Goal: Information Seeking & Learning: Learn about a topic

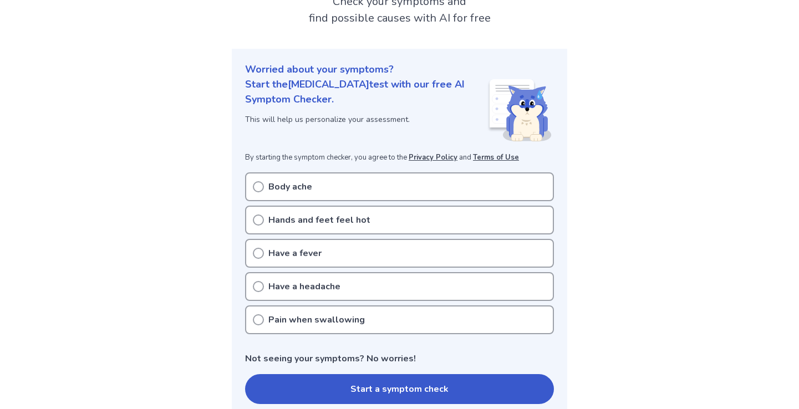
scroll to position [85, 0]
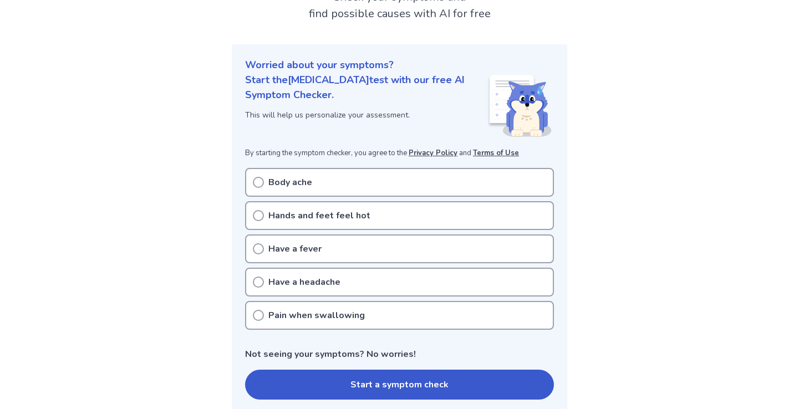
click at [257, 310] on circle at bounding box center [258, 315] width 10 height 10
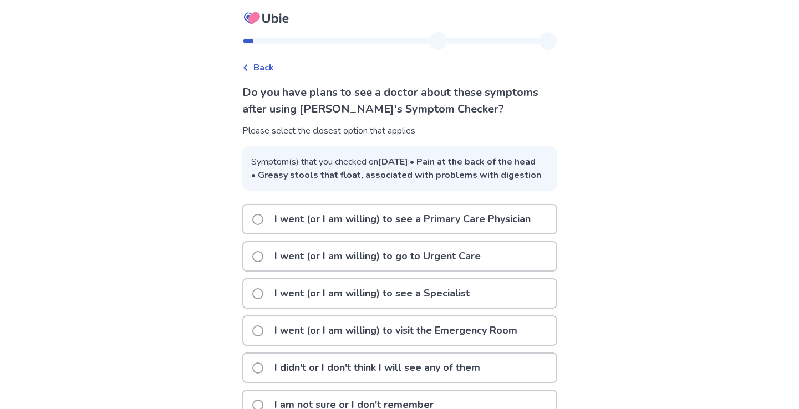
scroll to position [58, 0]
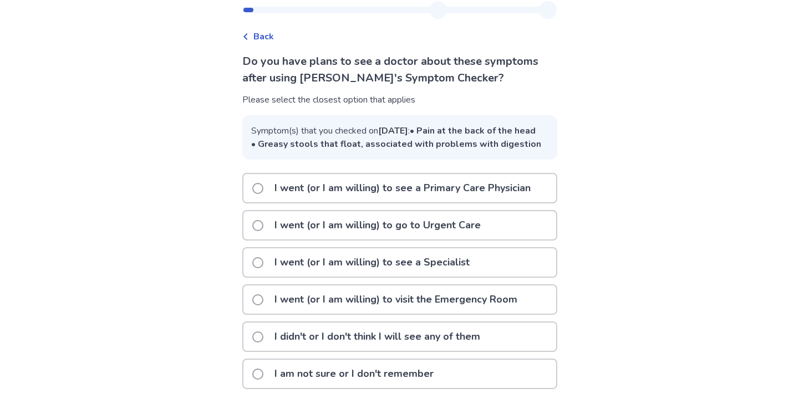
click at [263, 333] on span at bounding box center [257, 337] width 11 height 11
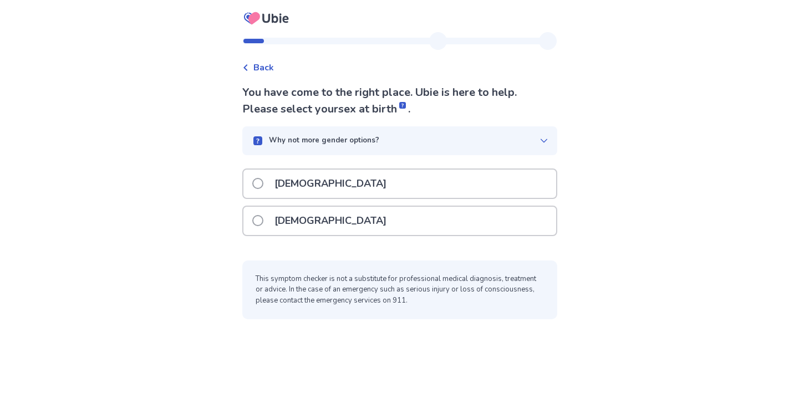
click at [262, 222] on span at bounding box center [257, 220] width 11 height 11
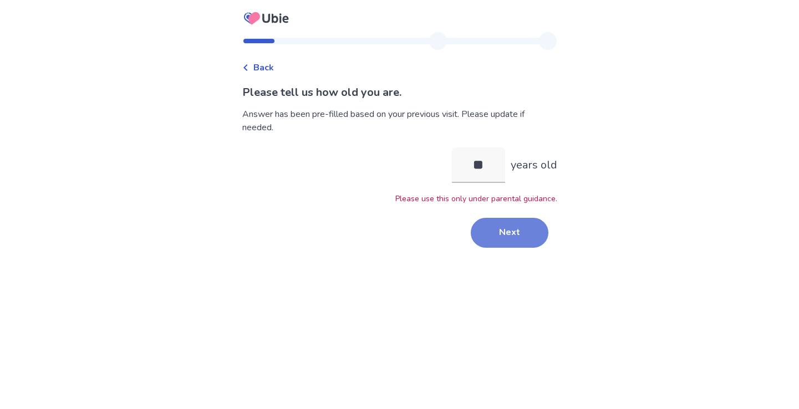
click at [514, 233] on button "Next" at bounding box center [510, 233] width 78 height 30
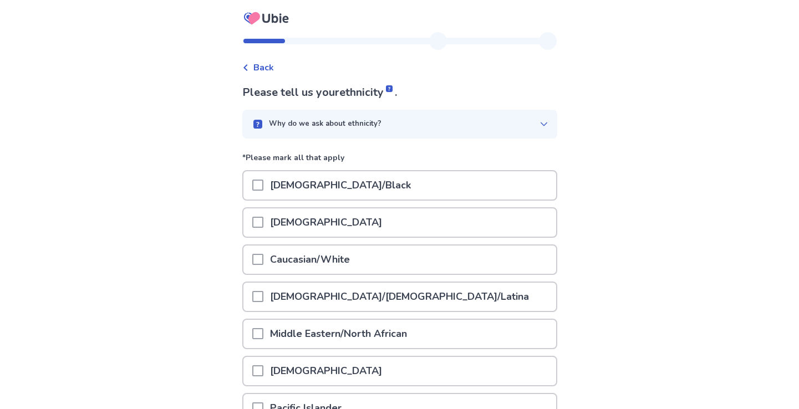
click at [474, 218] on div "[DEMOGRAPHIC_DATA]" at bounding box center [399, 222] width 313 height 28
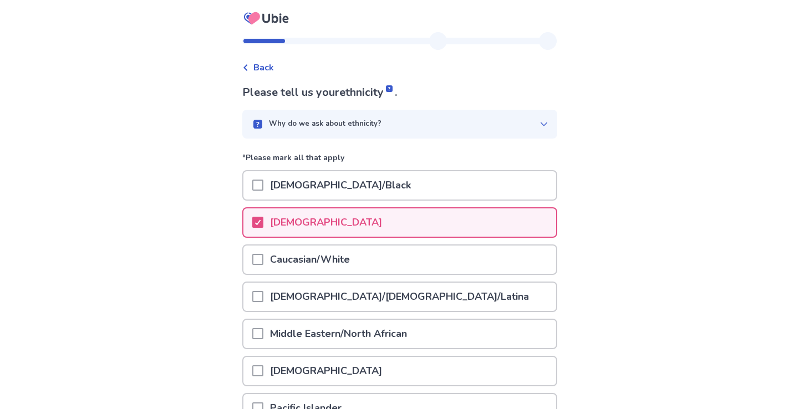
scroll to position [150, 0]
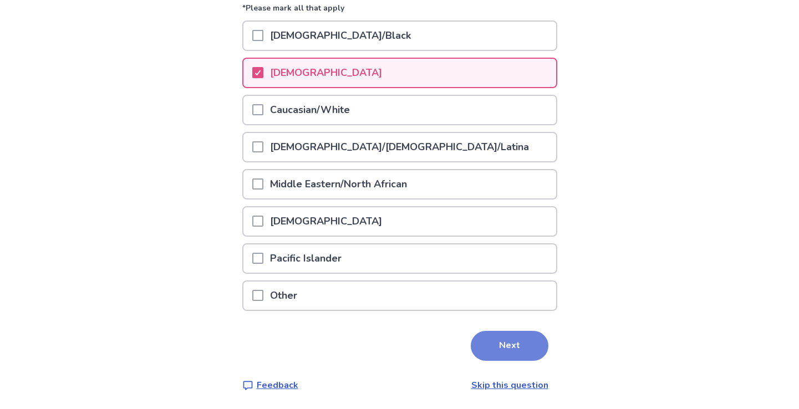
click at [511, 336] on button "Next" at bounding box center [510, 346] width 78 height 30
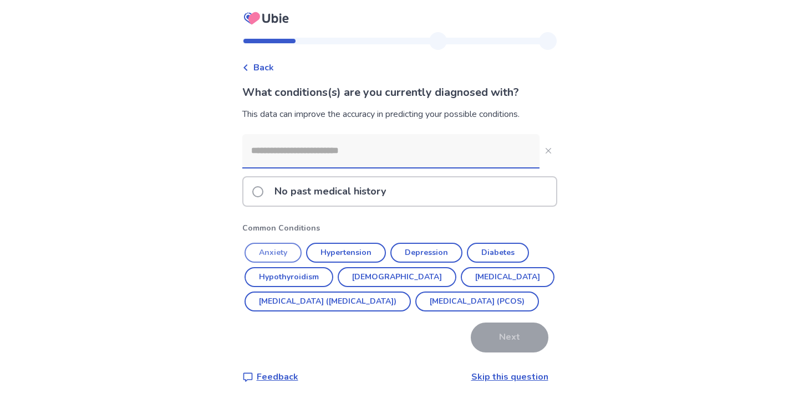
click at [292, 246] on button "Anxiety" at bounding box center [272, 253] width 57 height 20
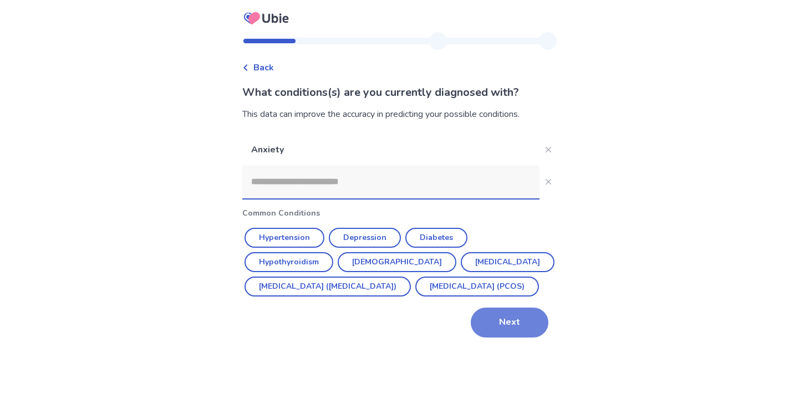
click at [524, 338] on button "Next" at bounding box center [510, 323] width 78 height 30
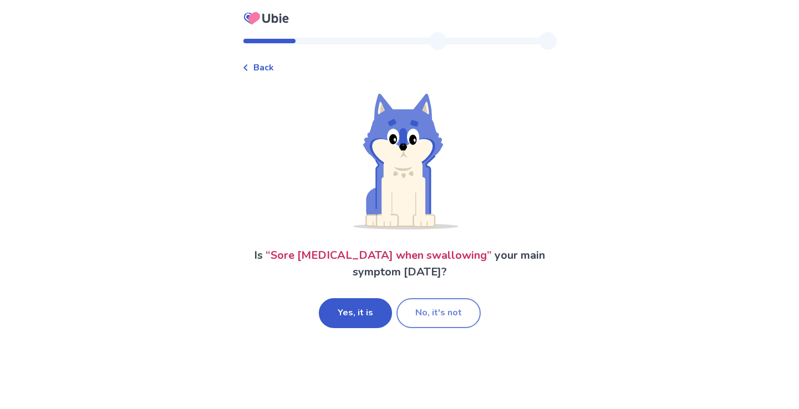
click at [430, 304] on button "No, it's not" at bounding box center [438, 313] width 84 height 30
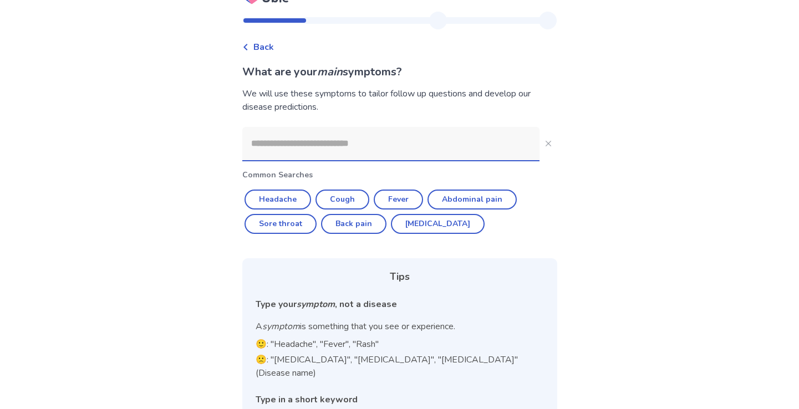
scroll to position [20, 0]
click at [364, 141] on input at bounding box center [390, 144] width 297 height 33
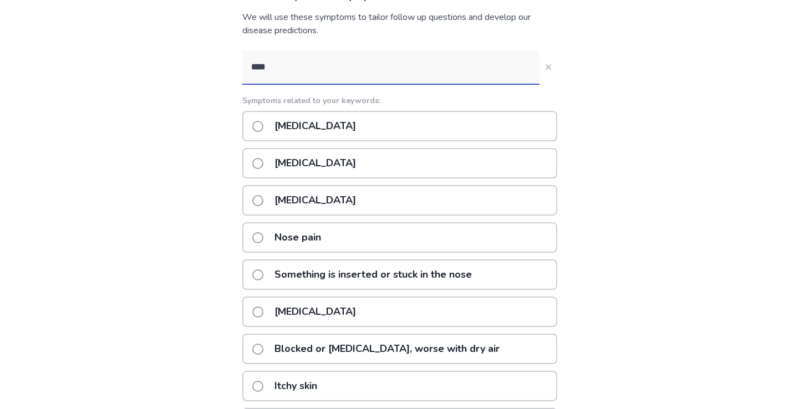
scroll to position [105, 0]
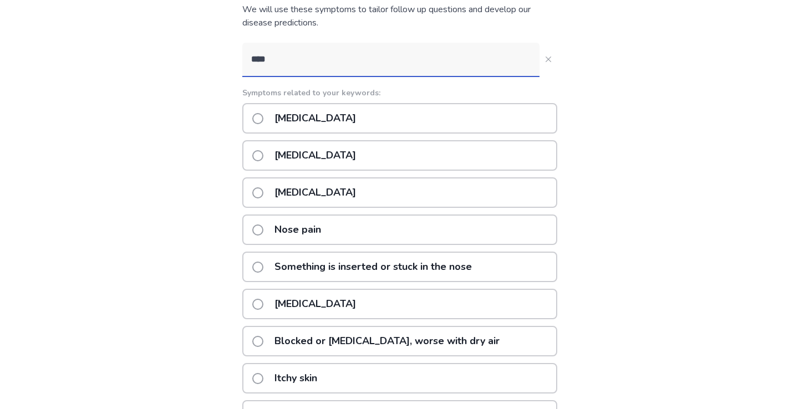
type input "****"
click at [263, 194] on span at bounding box center [257, 192] width 11 height 11
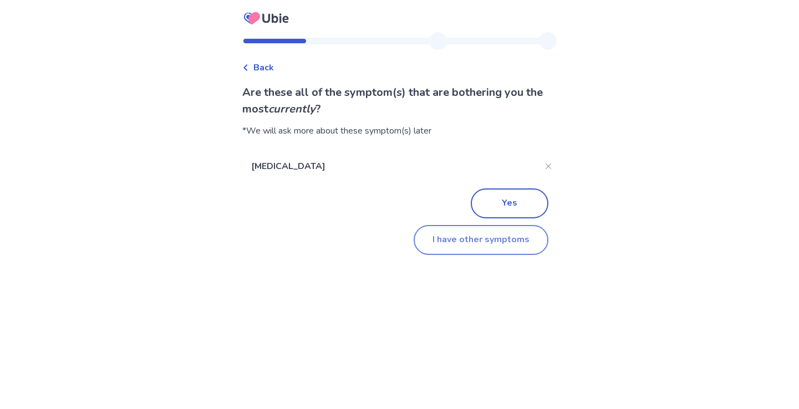
click at [475, 240] on button "I have other symptoms" at bounding box center [481, 240] width 135 height 30
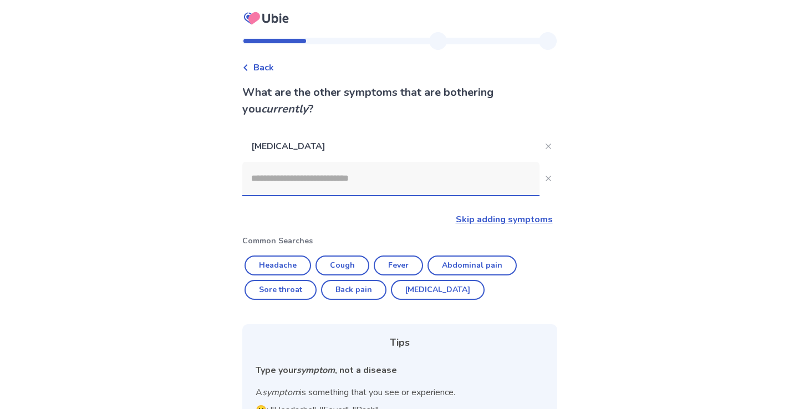
scroll to position [105, 0]
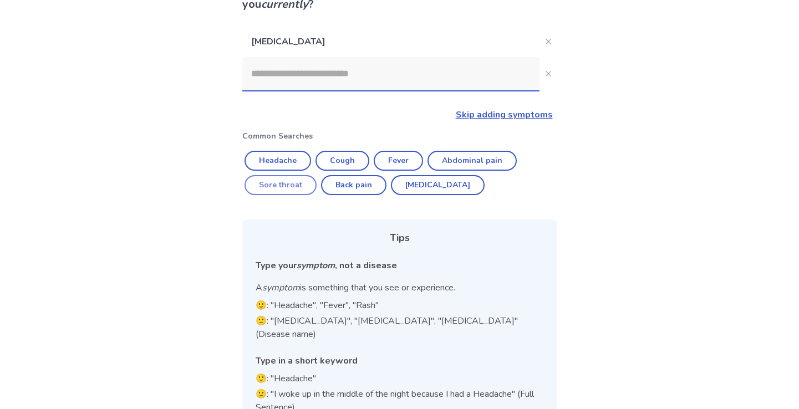
click at [290, 190] on button "Sore throat" at bounding box center [280, 185] width 72 height 20
type input "**********"
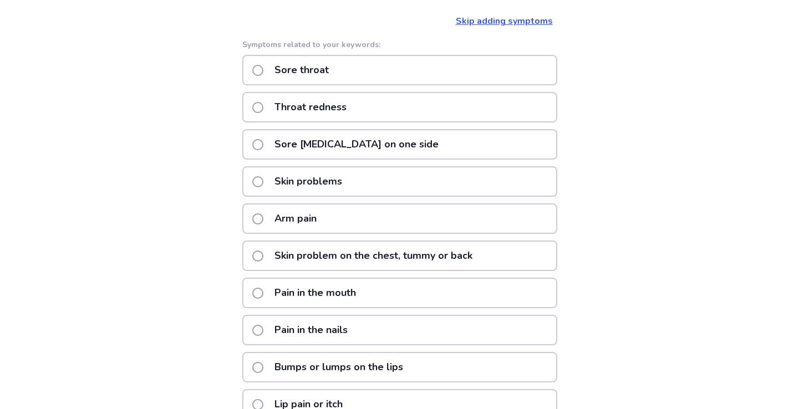
scroll to position [182, 0]
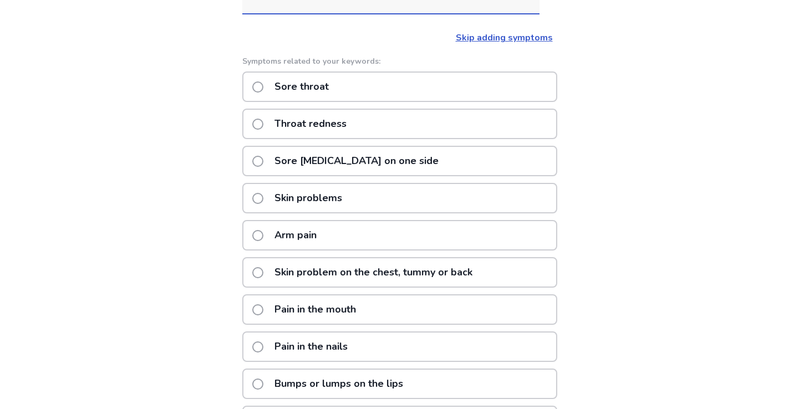
click at [262, 157] on span at bounding box center [257, 161] width 11 height 11
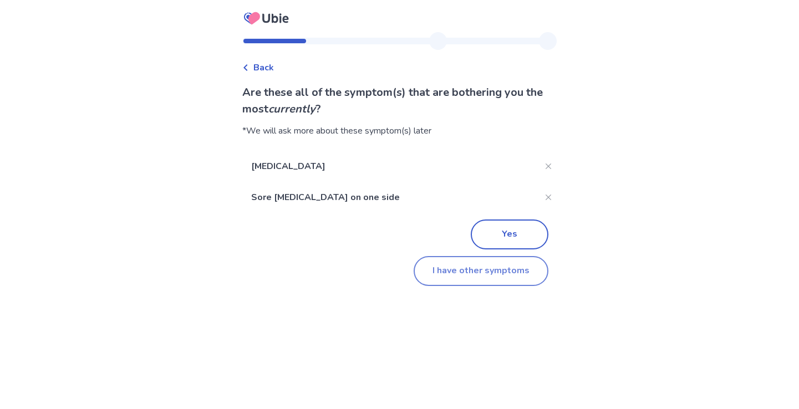
click at [501, 264] on button "I have other symptoms" at bounding box center [481, 271] width 135 height 30
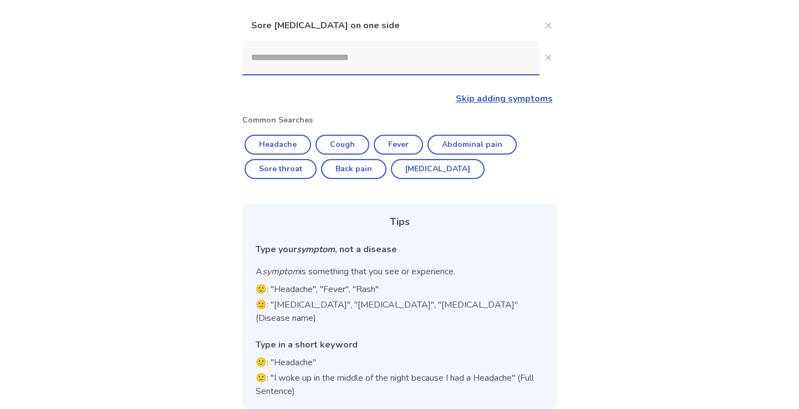
click at [397, 65] on input at bounding box center [390, 57] width 297 height 33
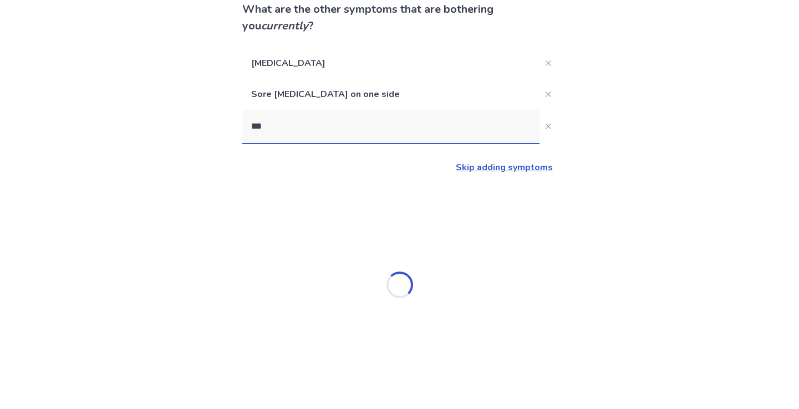
type input "****"
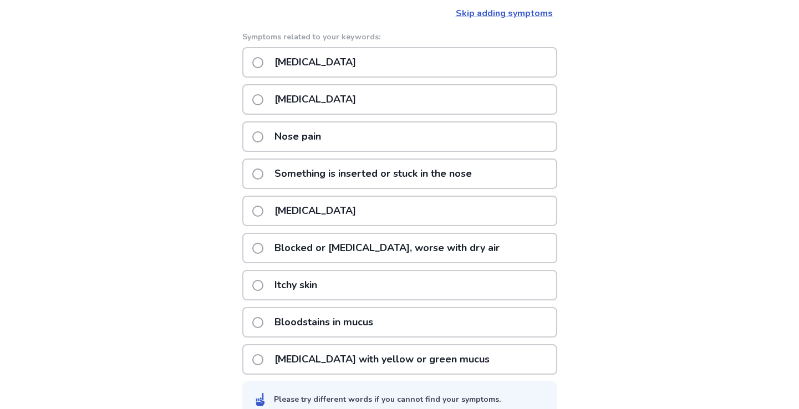
scroll to position [236, 0]
click at [287, 144] on p "Nose pain" at bounding box center [298, 138] width 60 height 28
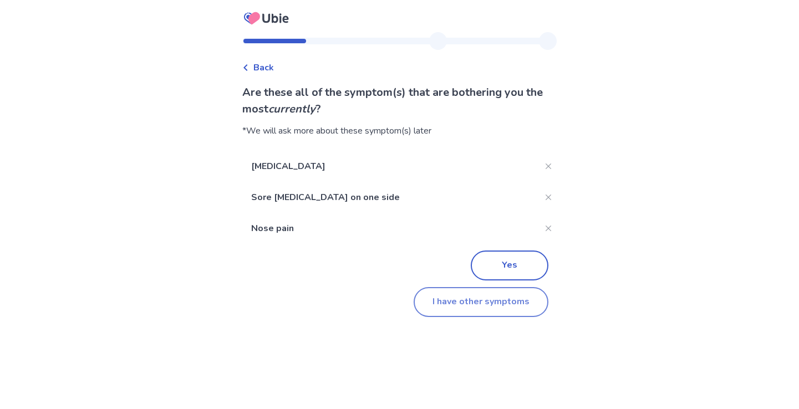
click at [451, 314] on button "I have other symptoms" at bounding box center [481, 302] width 135 height 30
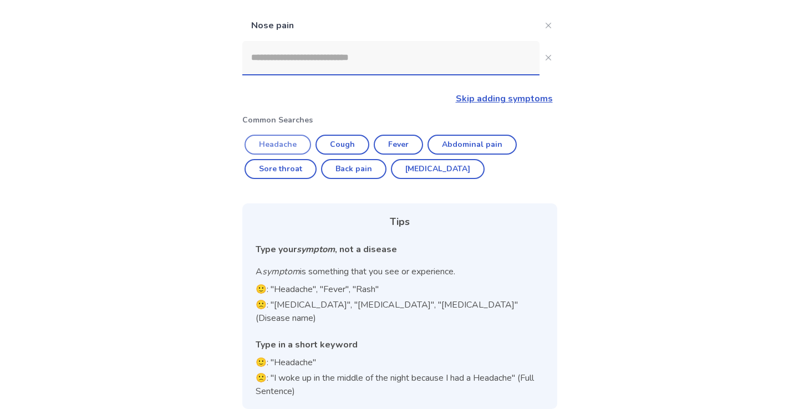
click at [293, 149] on button "Headache" at bounding box center [277, 145] width 67 height 20
type input "********"
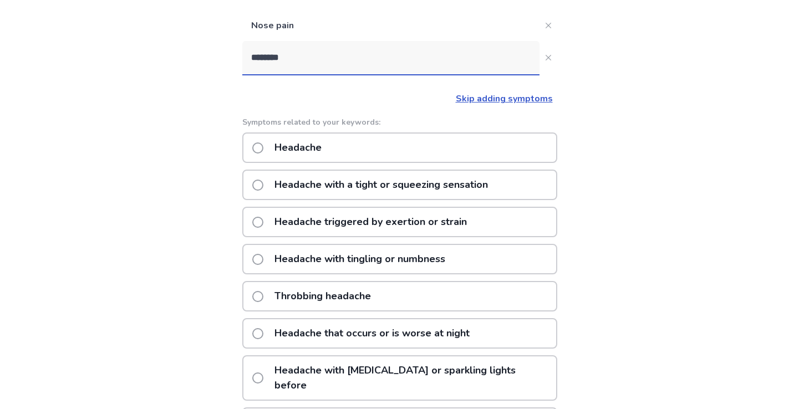
click at [300, 185] on p "Headache with a tight or squeezing sensation" at bounding box center [381, 185] width 227 height 28
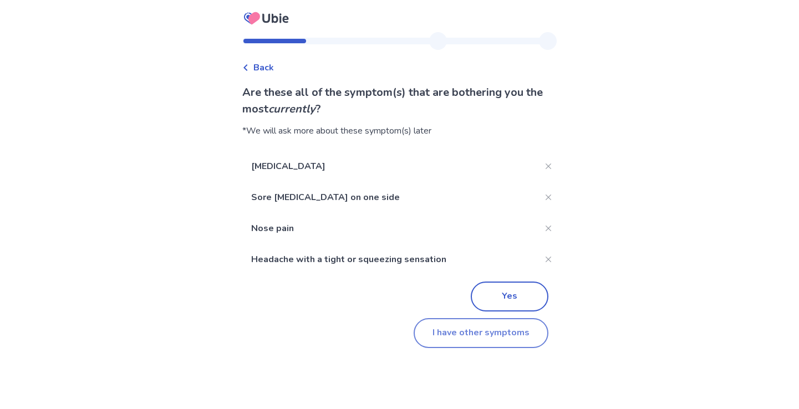
click at [463, 324] on button "I have other symptoms" at bounding box center [481, 333] width 135 height 30
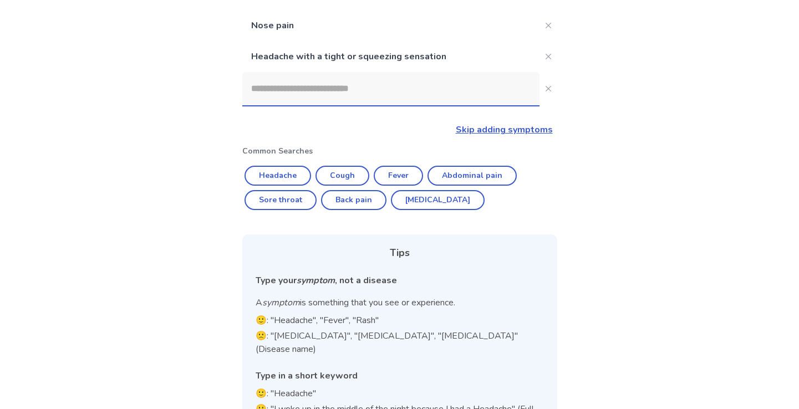
click at [334, 84] on input at bounding box center [390, 88] width 297 height 33
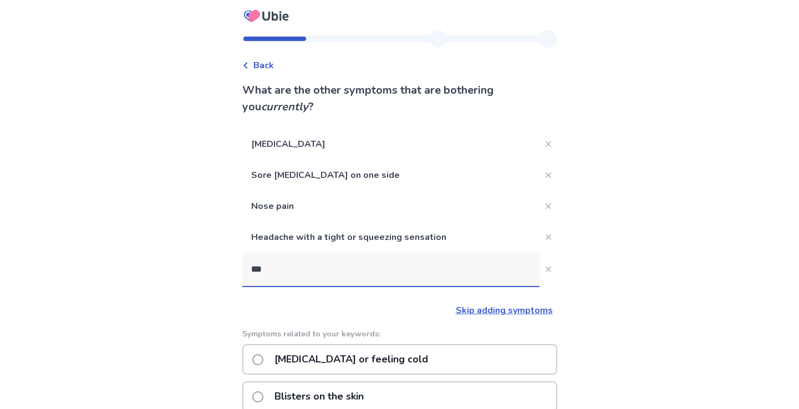
scroll to position [0, 0]
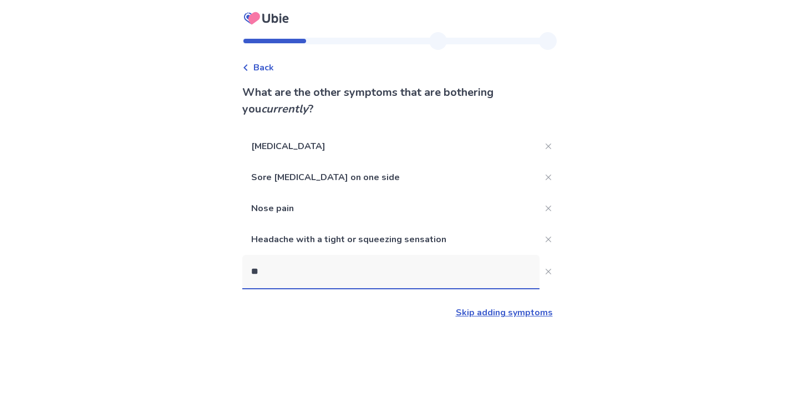
type input "*"
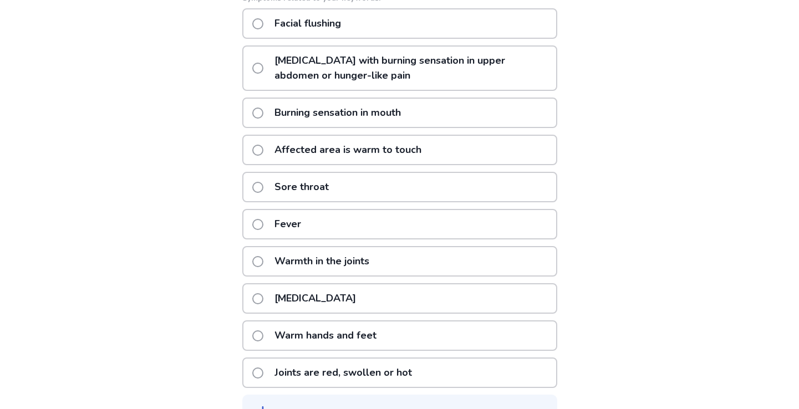
scroll to position [373, 0]
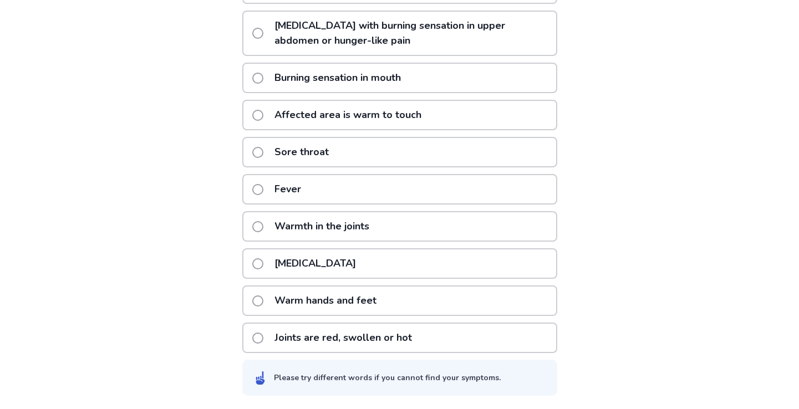
type input "***"
click at [262, 262] on span at bounding box center [257, 263] width 11 height 11
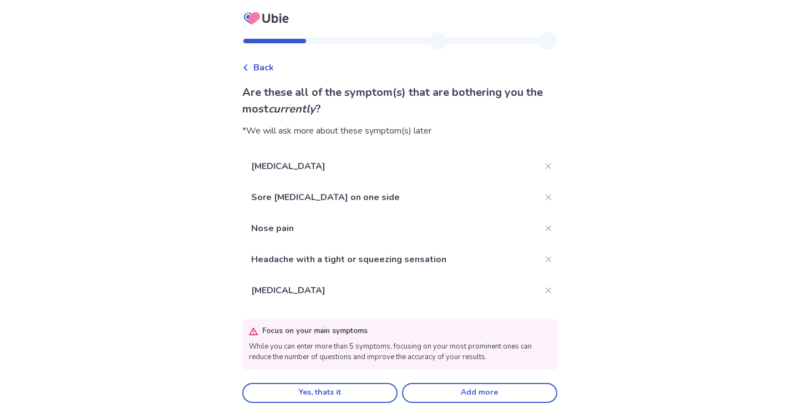
scroll to position [7, 0]
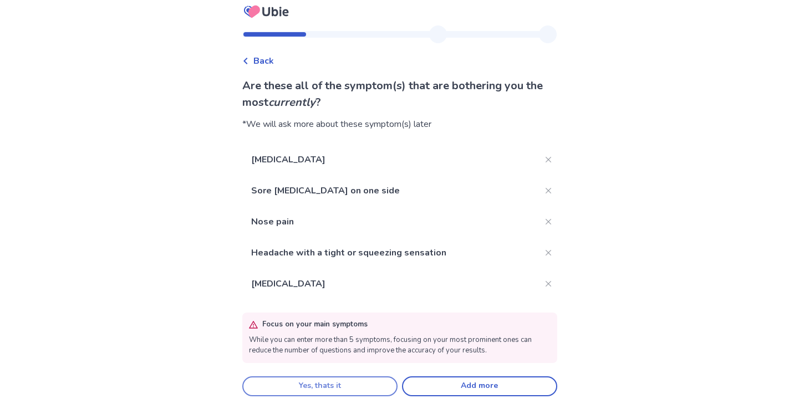
click at [361, 380] on button "Yes, thats it" at bounding box center [319, 386] width 155 height 20
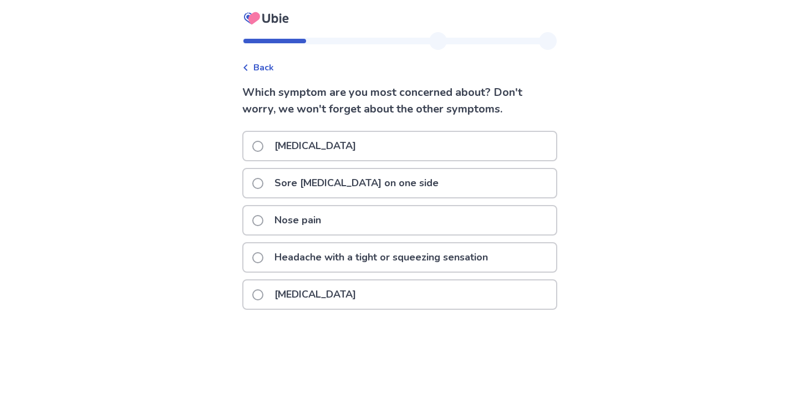
click at [351, 181] on p "Sore [MEDICAL_DATA] on one side" at bounding box center [356, 183] width 177 height 28
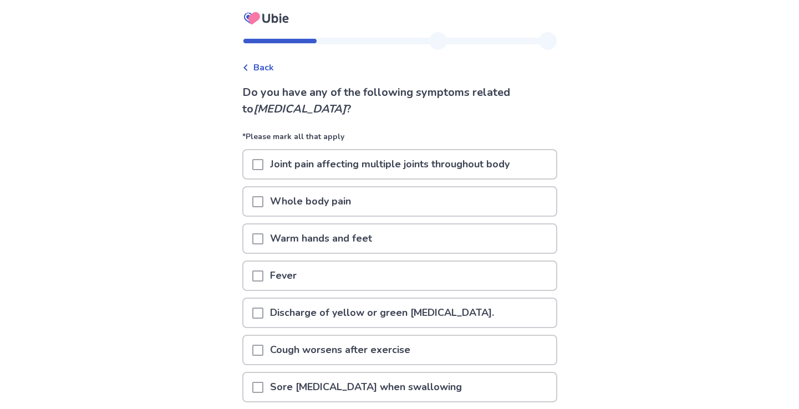
click at [348, 231] on p "Warm hands and feet" at bounding box center [320, 239] width 115 height 28
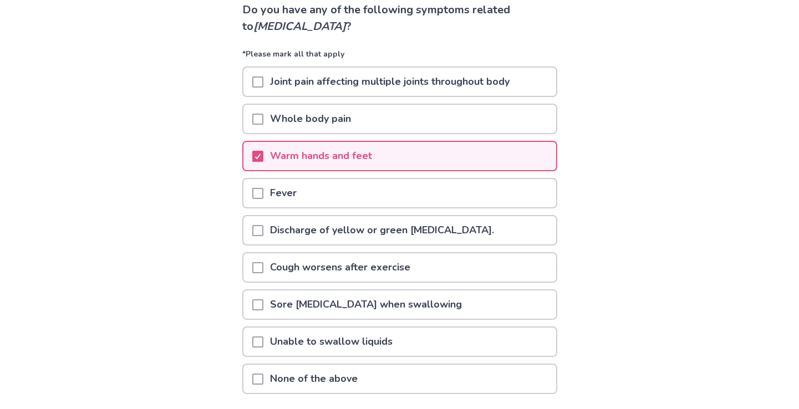
scroll to position [90, 0]
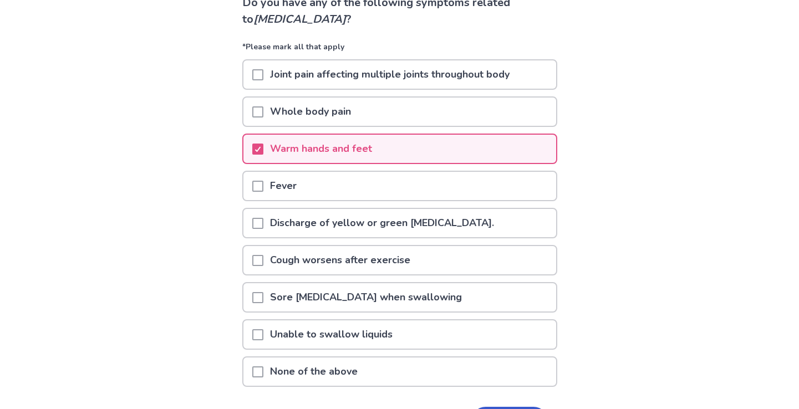
click at [348, 231] on p "Discharge of yellow or green [MEDICAL_DATA]." at bounding box center [381, 223] width 237 height 28
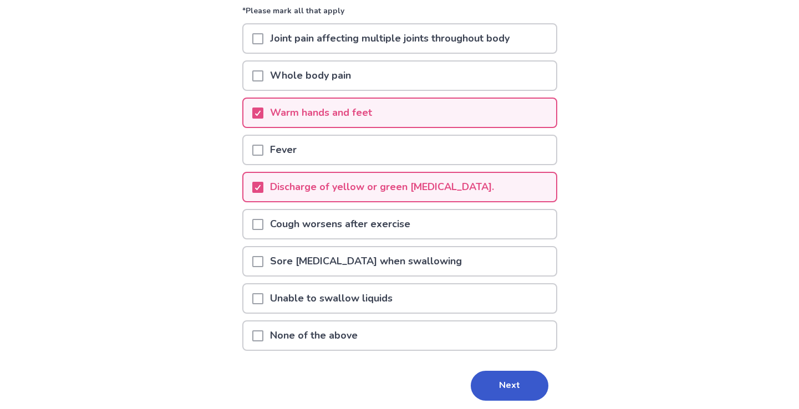
scroll to position [127, 0]
click at [345, 256] on p "Sore [MEDICAL_DATA] when swallowing" at bounding box center [365, 260] width 205 height 28
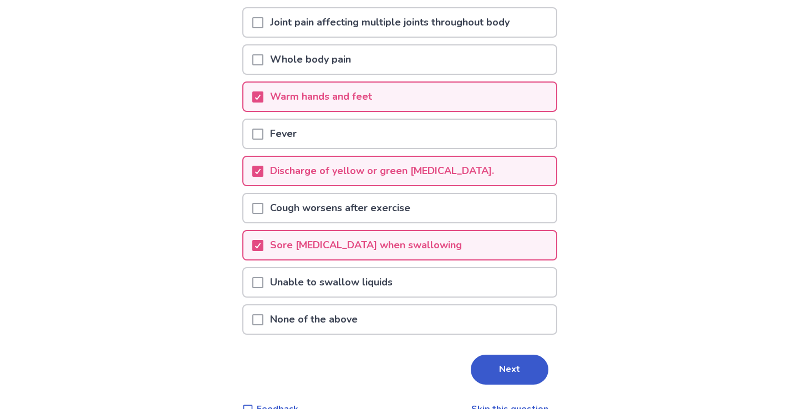
scroll to position [166, 0]
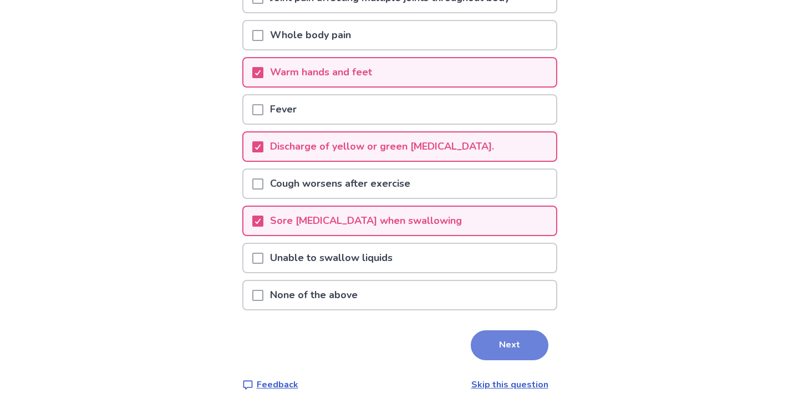
click at [518, 342] on button "Next" at bounding box center [510, 345] width 78 height 30
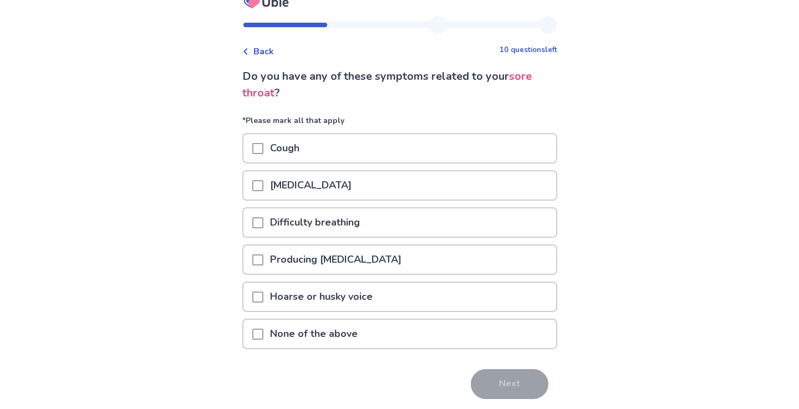
scroll to position [21, 0]
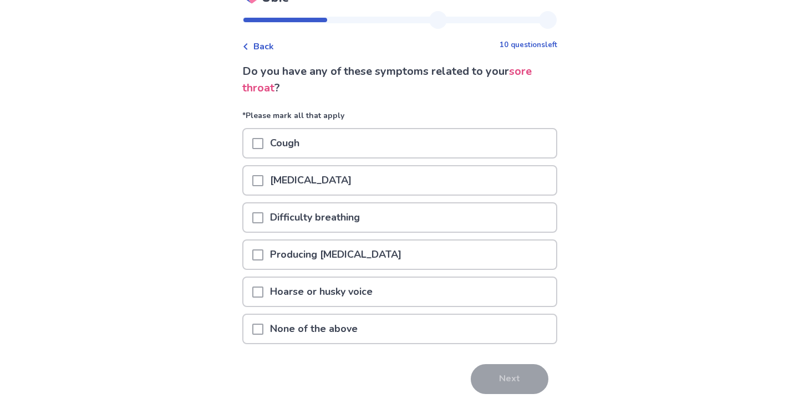
click at [458, 261] on div "Producing [MEDICAL_DATA]" at bounding box center [399, 255] width 313 height 28
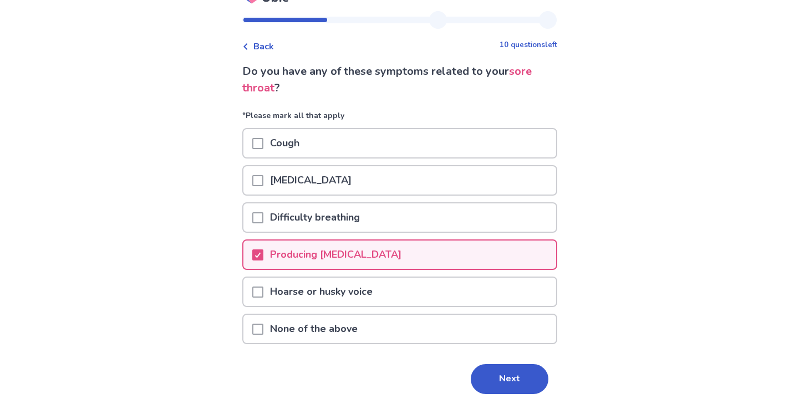
click at [507, 184] on div "[MEDICAL_DATA]" at bounding box center [399, 180] width 313 height 28
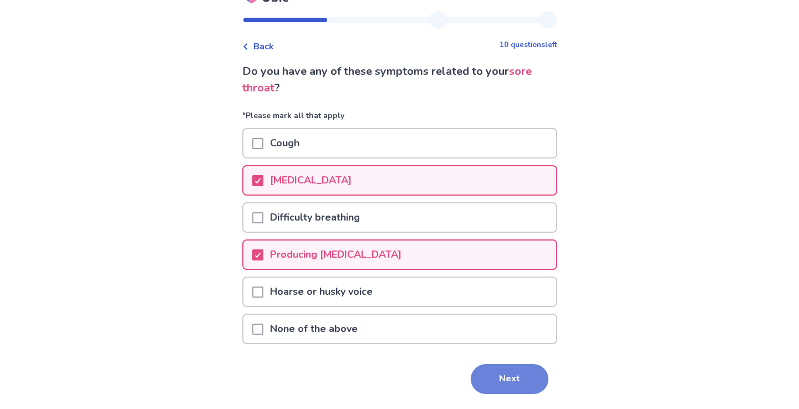
click at [496, 368] on button "Next" at bounding box center [510, 379] width 78 height 30
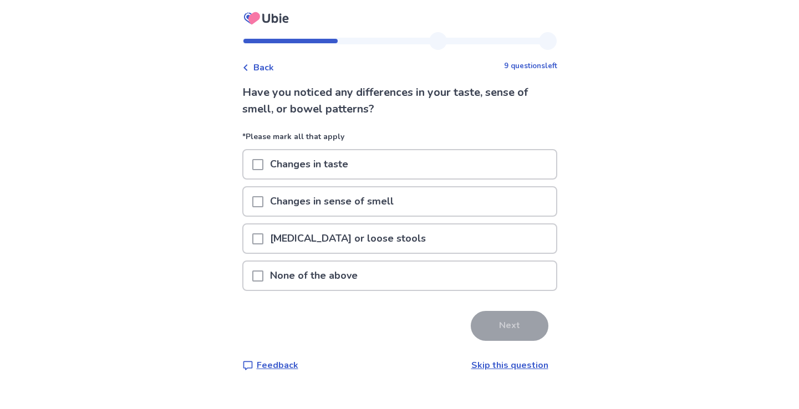
click at [475, 204] on div "Changes in sense of smell" at bounding box center [399, 201] width 313 height 28
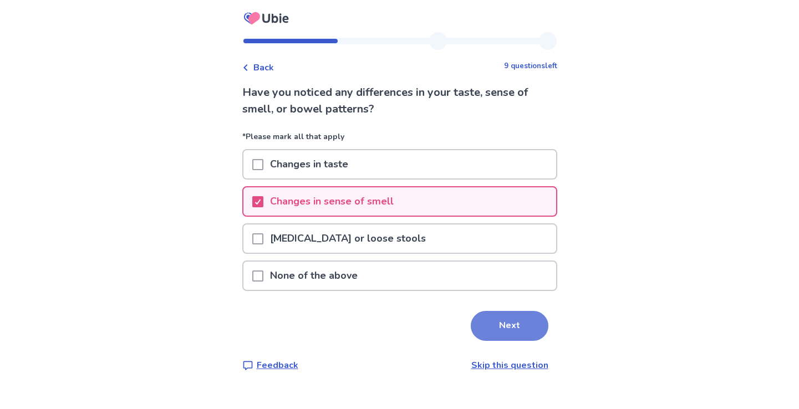
click at [480, 329] on button "Next" at bounding box center [510, 326] width 78 height 30
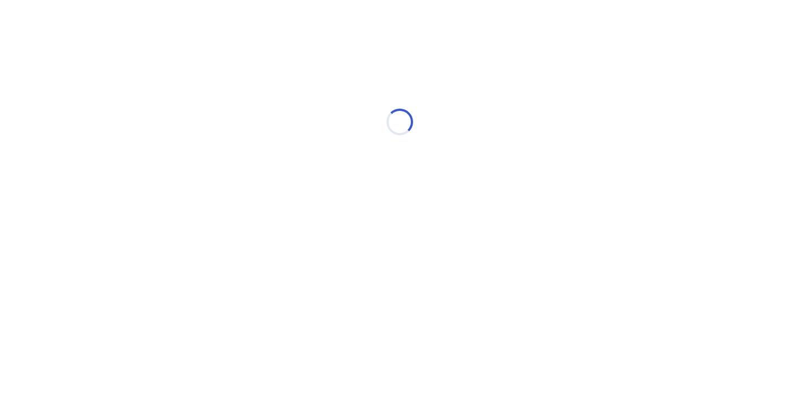
select select "*"
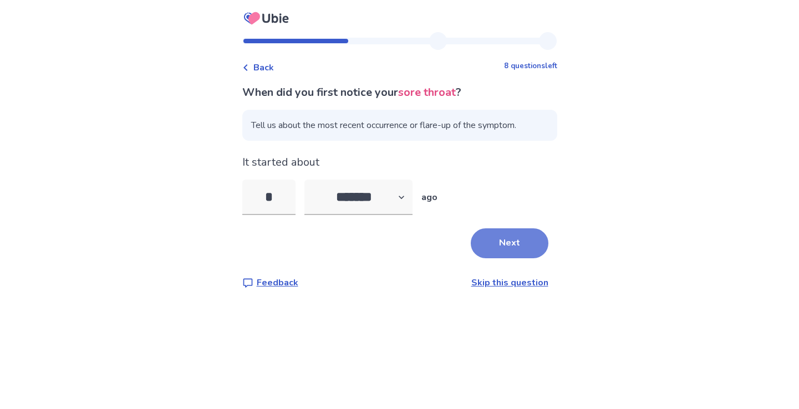
type input "*"
click at [507, 228] on button "Next" at bounding box center [510, 243] width 78 height 30
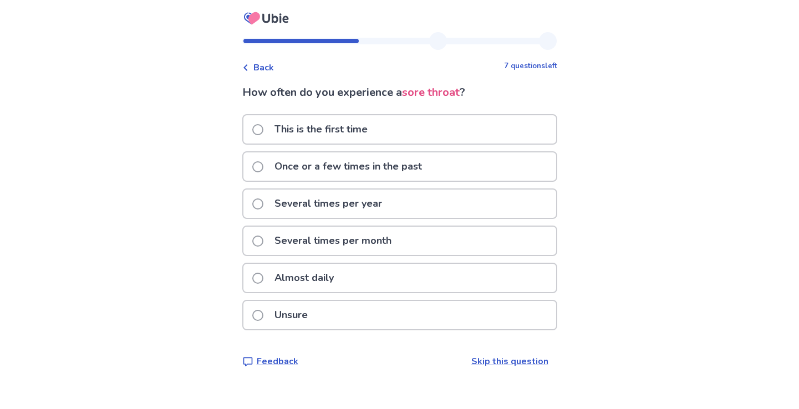
click at [496, 202] on div "Several times per year" at bounding box center [399, 204] width 313 height 28
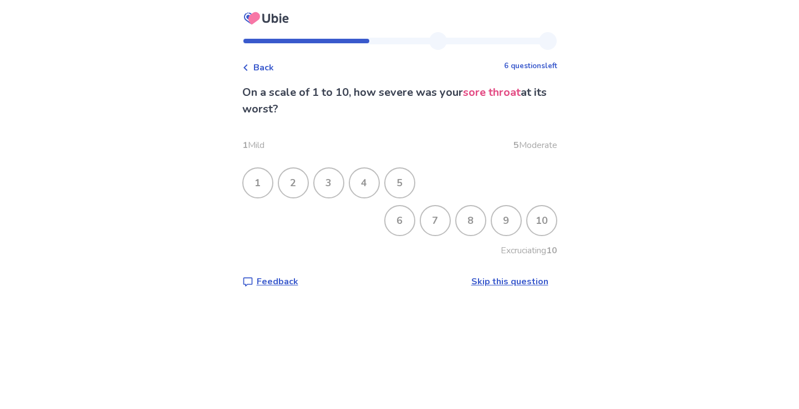
click at [426, 221] on div "7" at bounding box center [435, 220] width 29 height 29
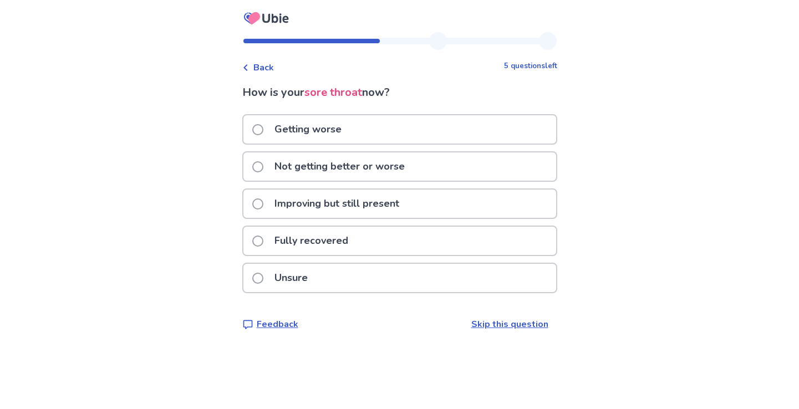
click at [415, 198] on div "Improving but still present" at bounding box center [399, 204] width 313 height 28
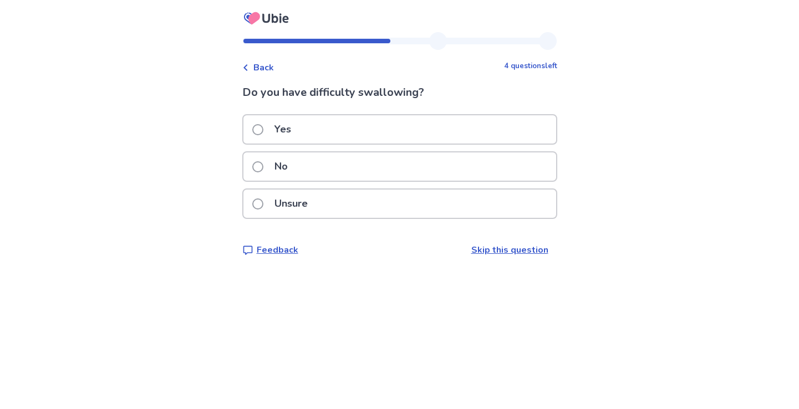
click at [412, 155] on div "No" at bounding box center [399, 166] width 313 height 28
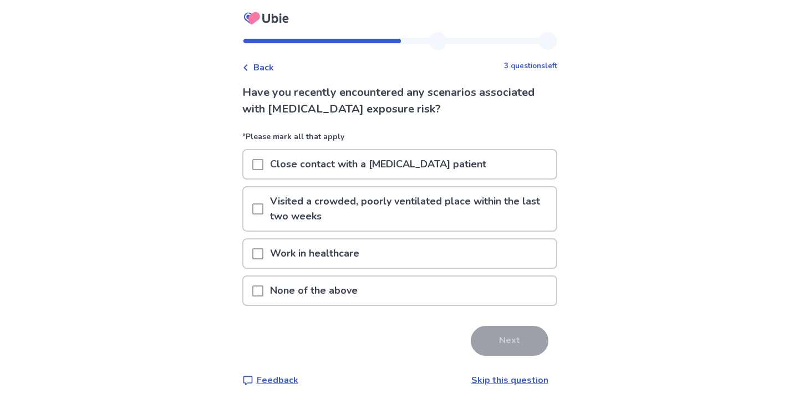
click at [407, 166] on p "Close contact with a [MEDICAL_DATA] patient" at bounding box center [378, 164] width 230 height 28
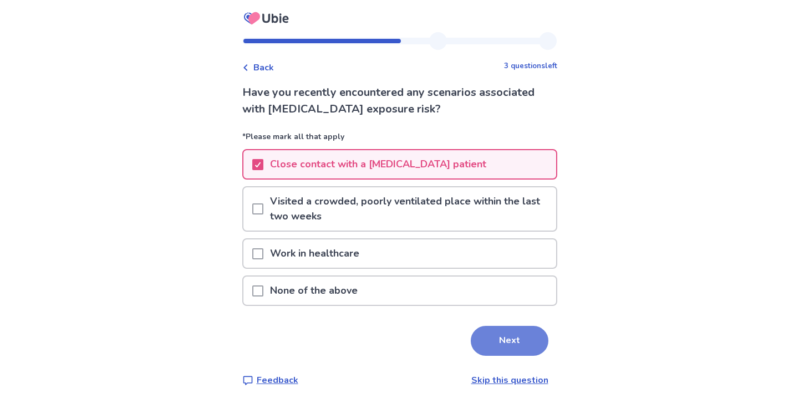
click at [500, 330] on button "Next" at bounding box center [510, 341] width 78 height 30
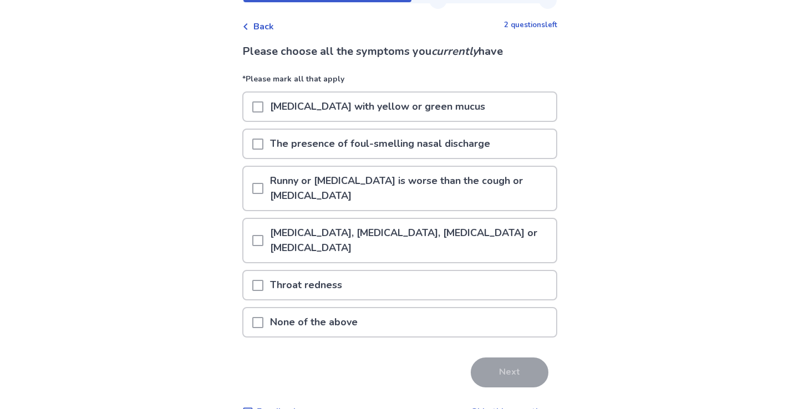
scroll to position [45, 0]
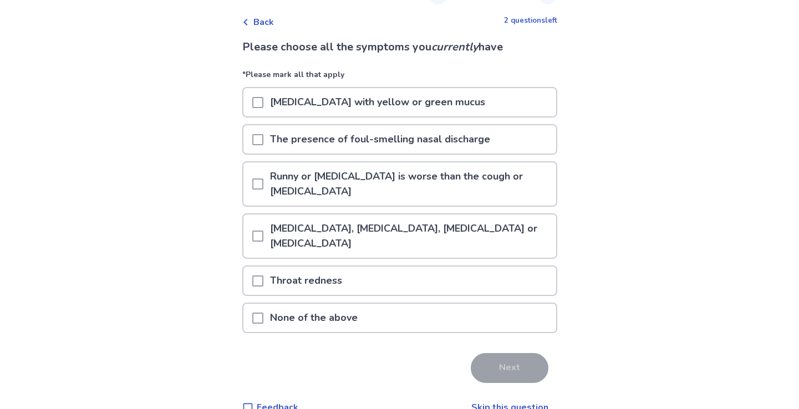
click at [415, 182] on p "Runny or [MEDICAL_DATA] is worse than the cough or [MEDICAL_DATA]" at bounding box center [409, 183] width 293 height 43
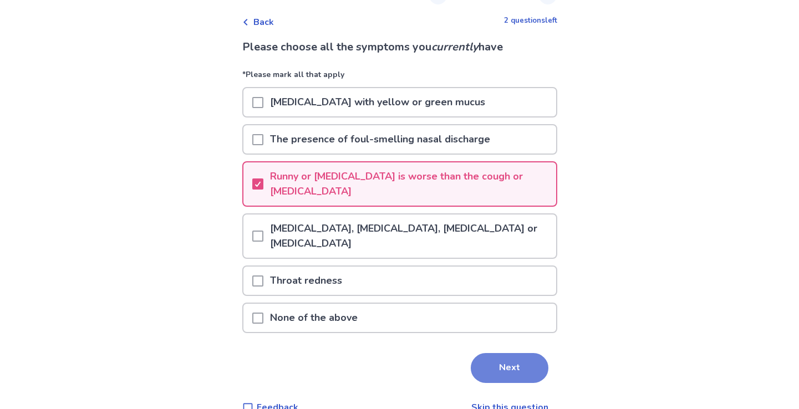
click at [503, 358] on button "Next" at bounding box center [510, 368] width 78 height 30
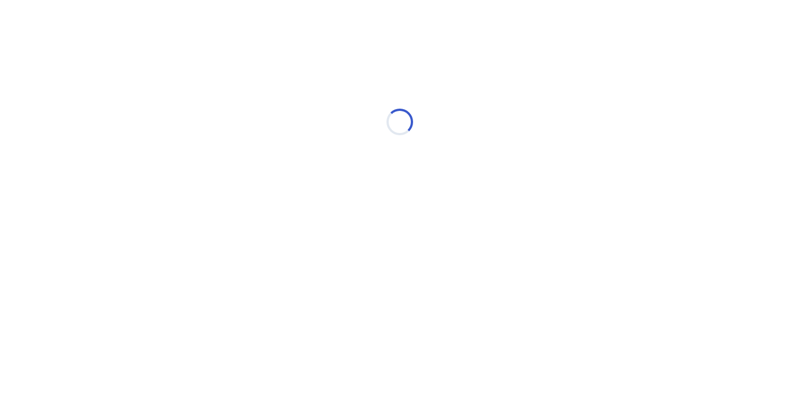
scroll to position [0, 0]
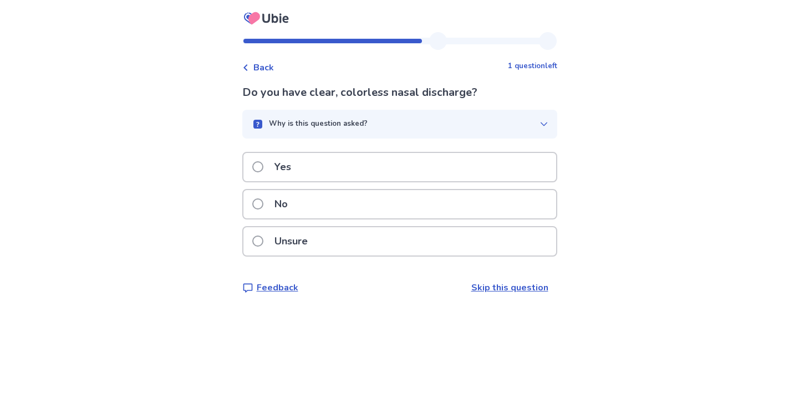
click at [462, 211] on div "No" at bounding box center [399, 204] width 313 height 28
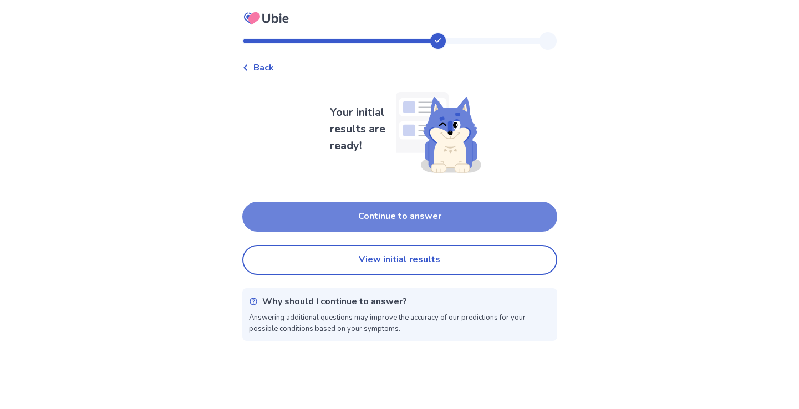
click at [453, 220] on button "Continue to answer" at bounding box center [399, 217] width 315 height 30
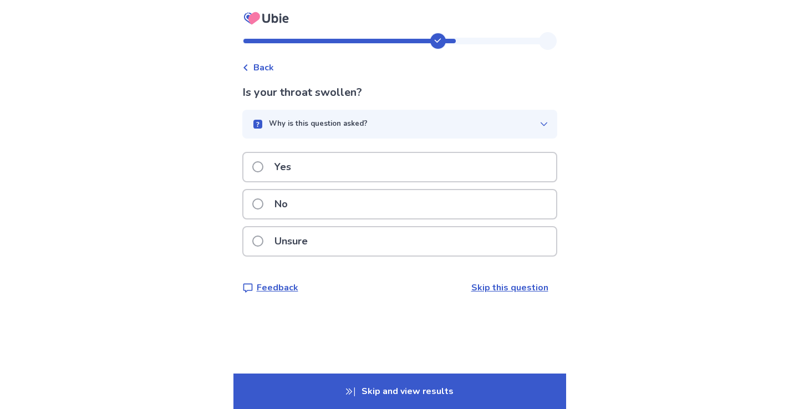
click at [450, 129] on div "Why is this question asked?" at bounding box center [395, 124] width 288 height 11
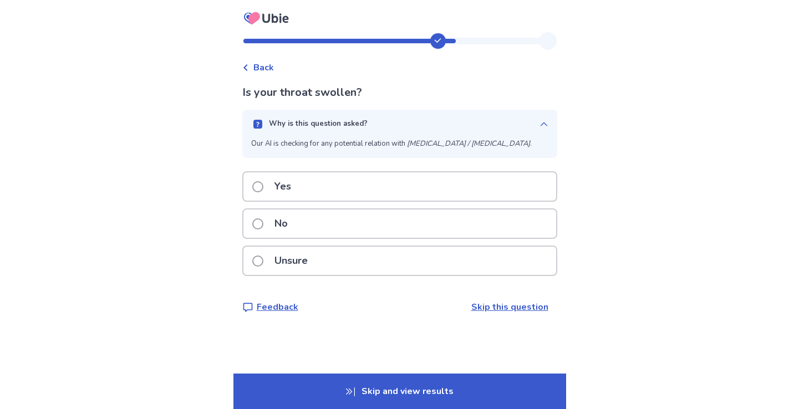
click at [450, 129] on div "Why is this question asked?" at bounding box center [395, 124] width 288 height 11
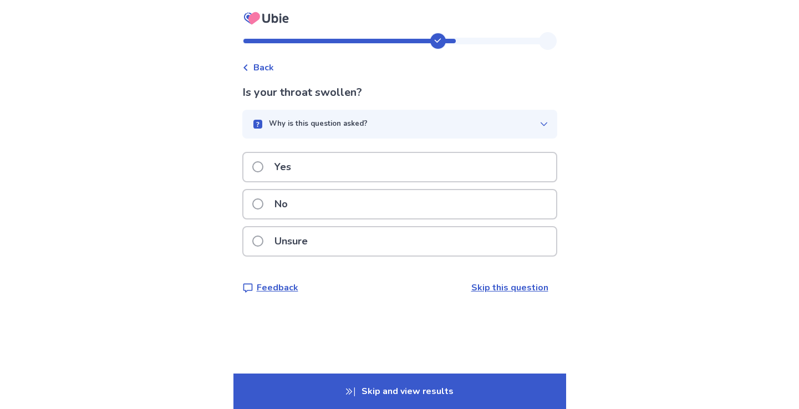
click at [430, 239] on div "Unsure" at bounding box center [399, 241] width 313 height 28
click at [413, 172] on div "Yes" at bounding box center [399, 167] width 313 height 28
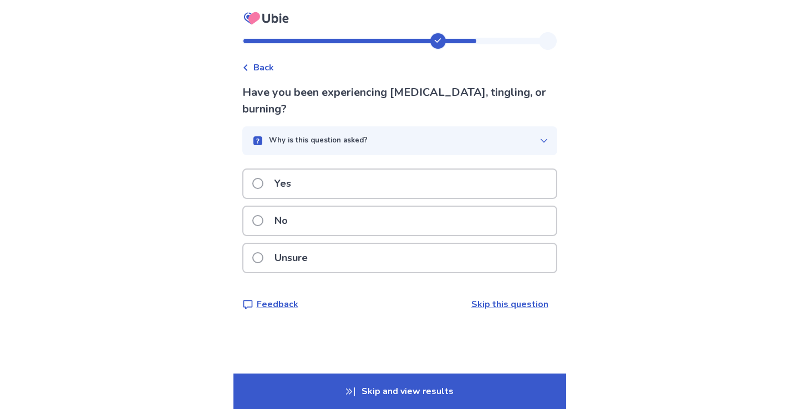
click at [413, 172] on div "Yes" at bounding box center [399, 184] width 313 height 28
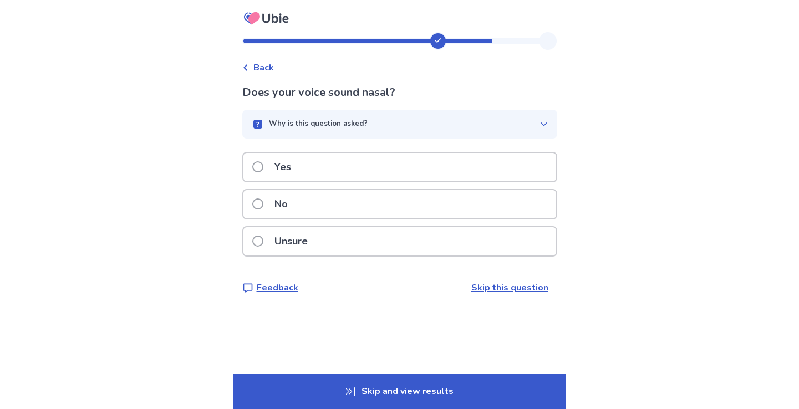
click at [402, 208] on div "No" at bounding box center [399, 204] width 313 height 28
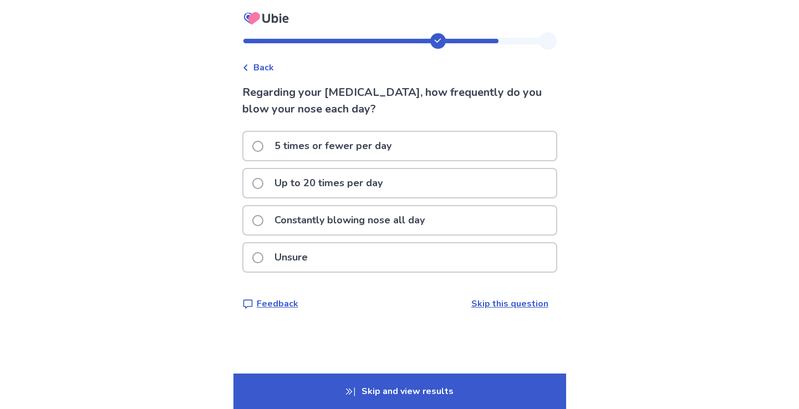
click at [415, 173] on div "Up to 20 times per day" at bounding box center [399, 183] width 313 height 28
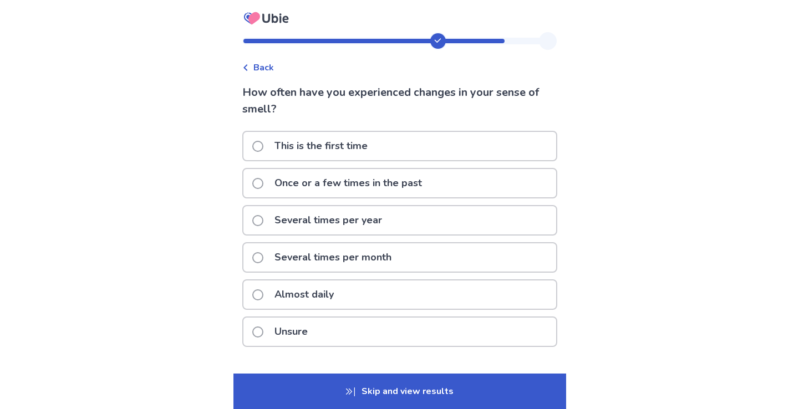
click at [434, 182] on div "Once or a few times in the past" at bounding box center [399, 183] width 313 height 28
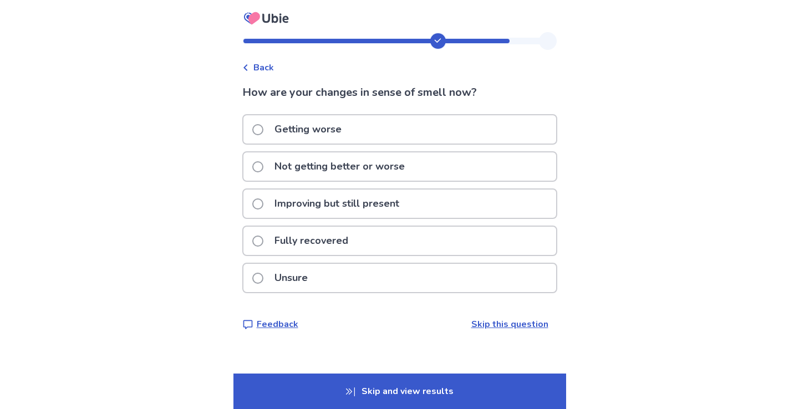
click at [430, 176] on div "Not getting better or worse" at bounding box center [399, 166] width 313 height 28
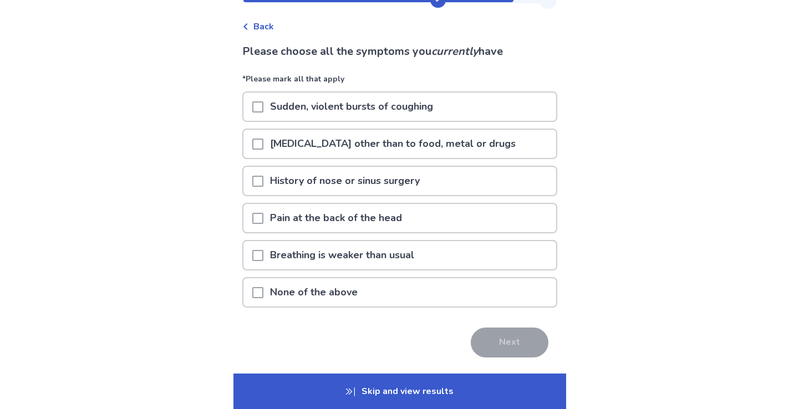
scroll to position [44, 0]
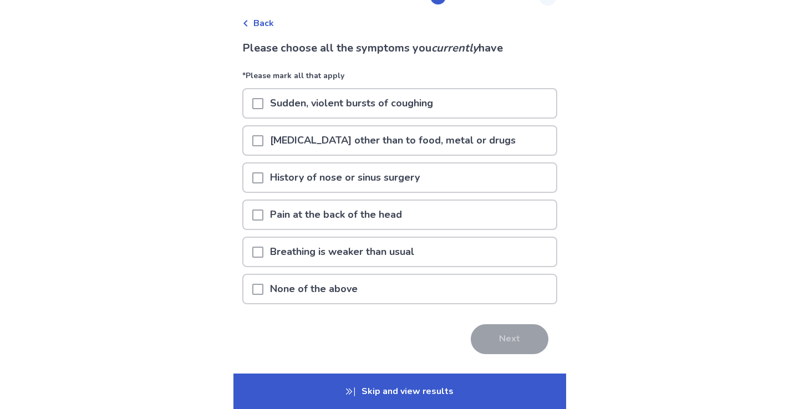
click at [374, 212] on p "Pain at the back of the head" at bounding box center [335, 215] width 145 height 28
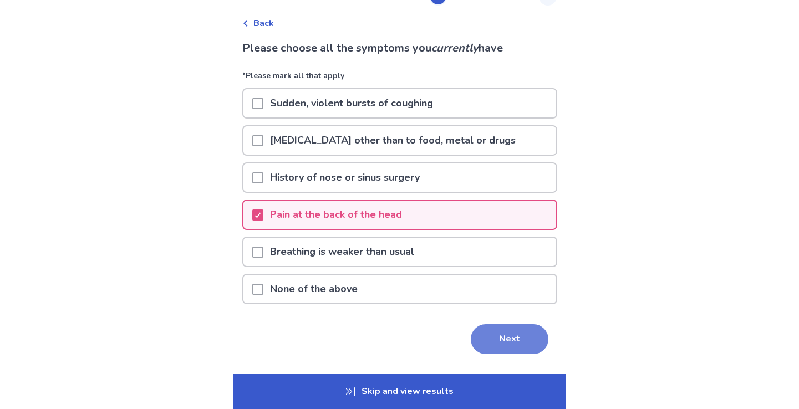
click at [520, 338] on button "Next" at bounding box center [510, 339] width 78 height 30
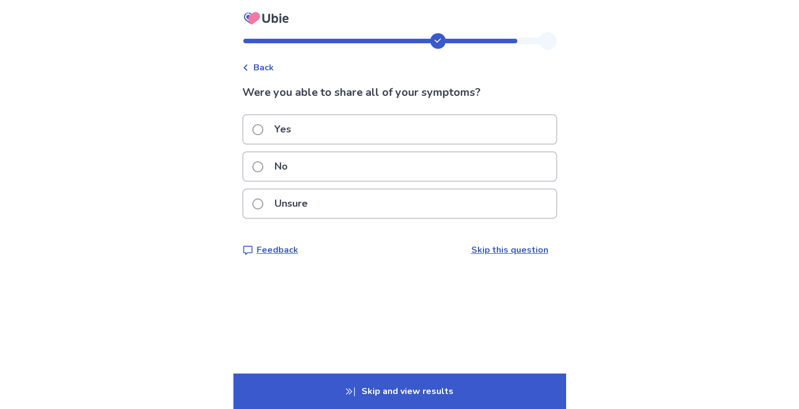
click at [435, 121] on div "Yes" at bounding box center [399, 129] width 313 height 28
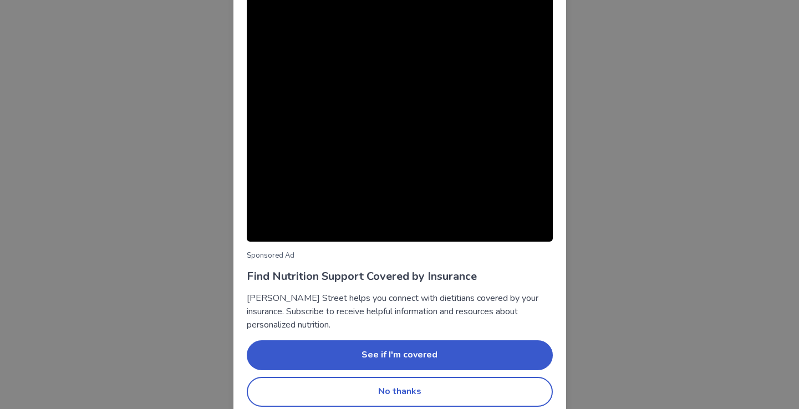
scroll to position [52, 0]
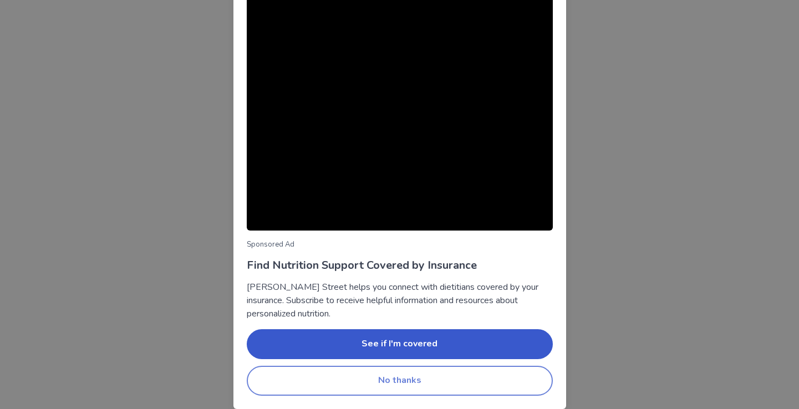
click at [399, 376] on button "No thanks" at bounding box center [400, 381] width 306 height 30
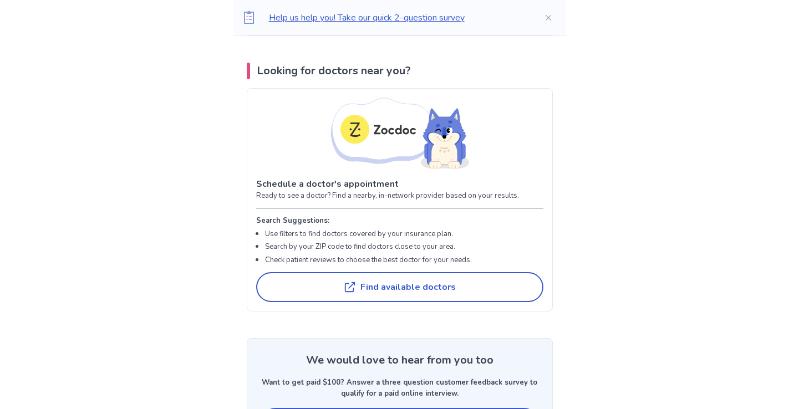
scroll to position [2309, 0]
